Goal: Transaction & Acquisition: Obtain resource

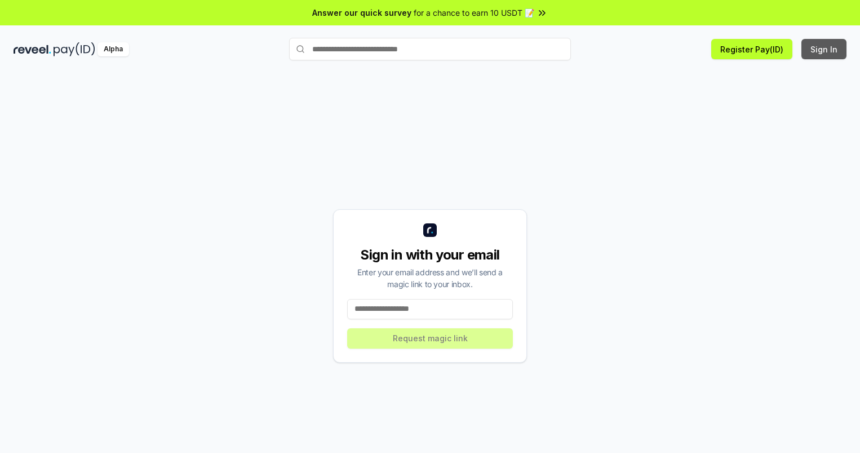
click at [824, 49] on button "Sign In" at bounding box center [823, 49] width 45 height 20
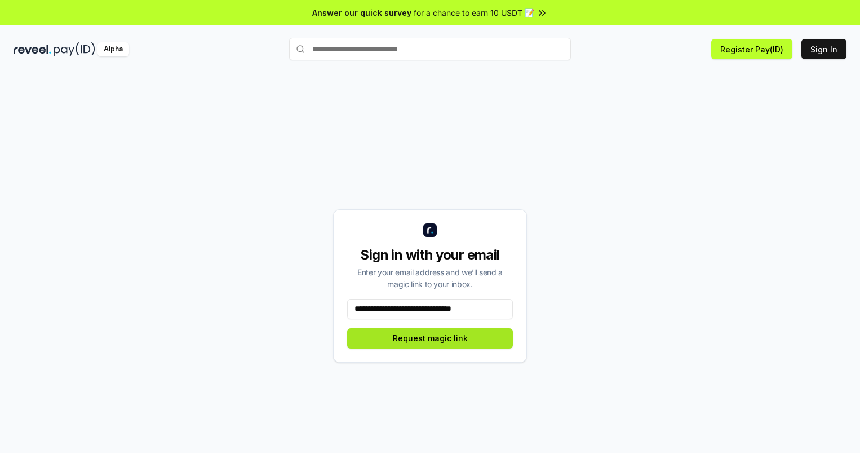
type input "**********"
click at [430, 338] on button "Request magic link" at bounding box center [430, 338] width 166 height 20
